Goal: Check status: Check status

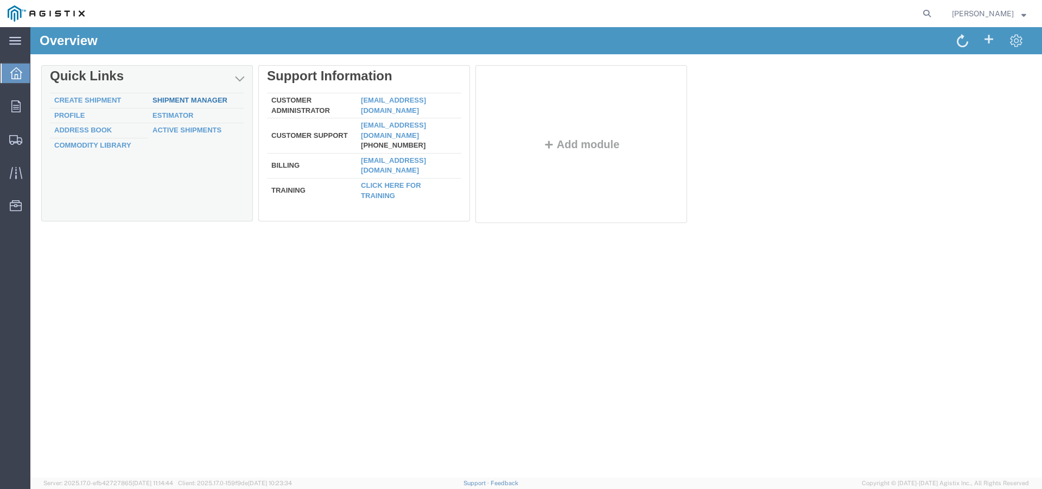
click at [168, 101] on link "Shipment Manager" at bounding box center [189, 100] width 75 height 8
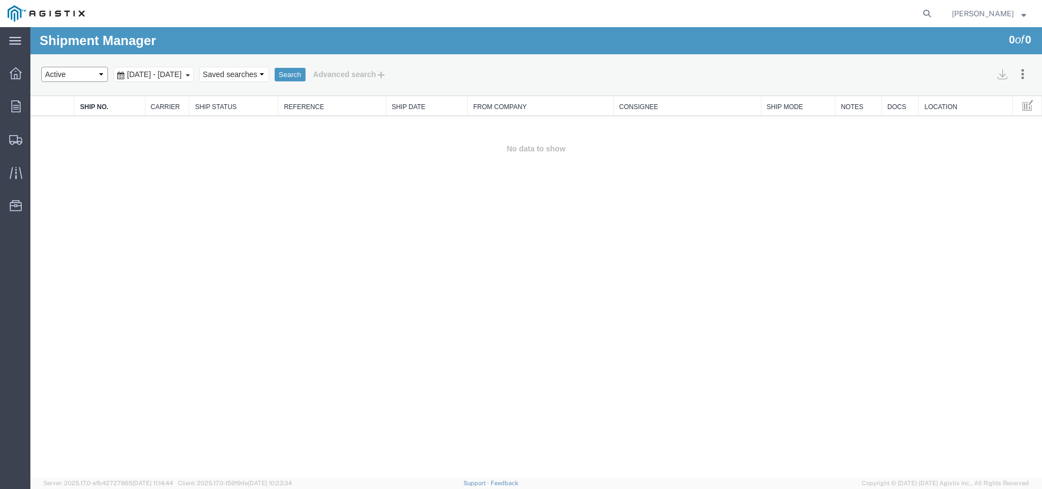
click at [41, 67] on select "Select status Active All Shipments Approved Booked Canceled Delivered Denied Ne…" at bounding box center [74, 74] width 67 height 15
select select "ALL"
click option "All Shipments" at bounding box center [30, 27] width 0 height 0
click at [305, 73] on button "Search" at bounding box center [290, 75] width 31 height 14
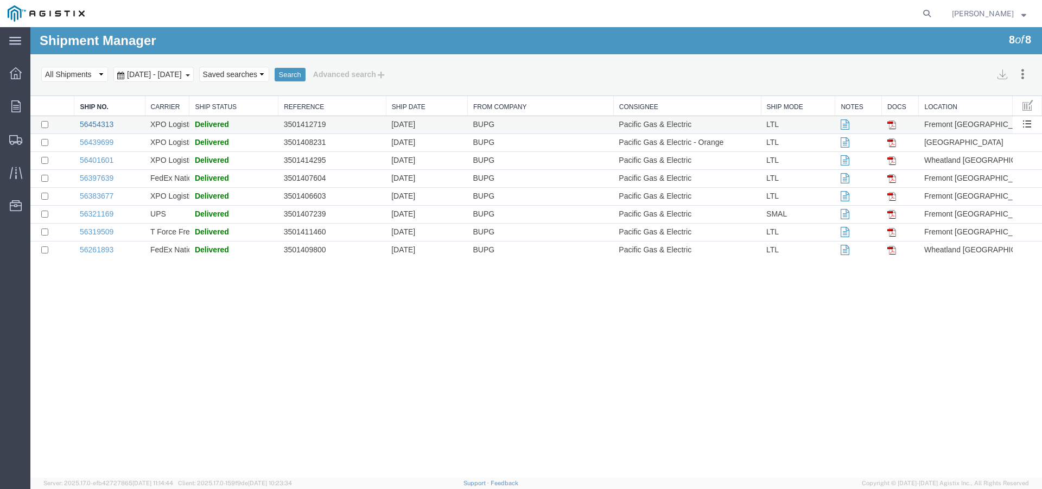
click at [90, 123] on link "56454313" at bounding box center [97, 124] width 34 height 9
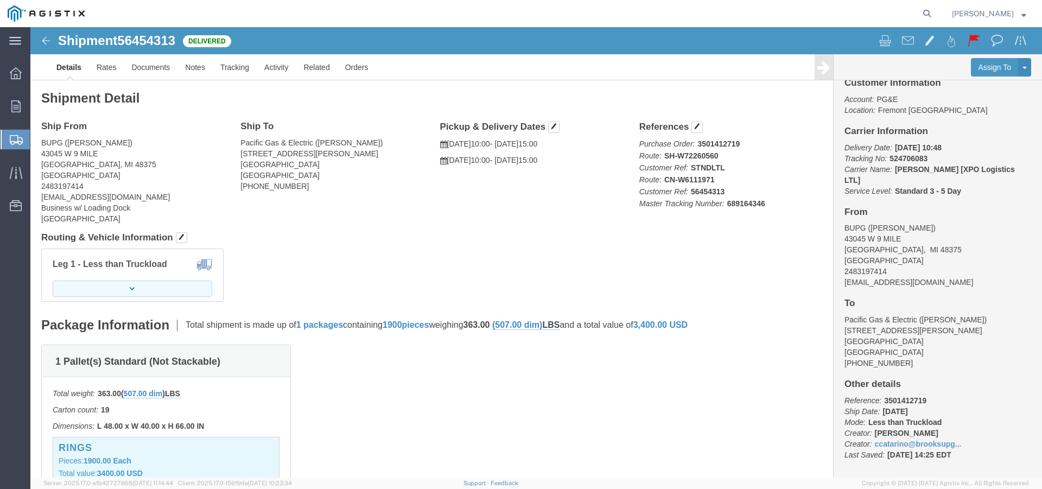
click icon "button"
